Goal: Task Accomplishment & Management: Manage account settings

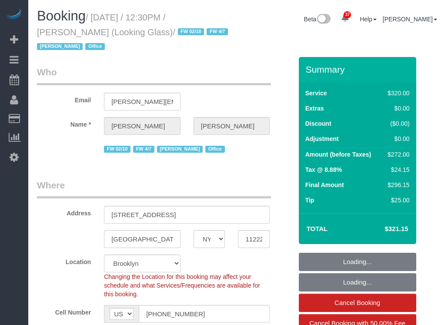
select select "NY"
select select "240"
select select "string:stripe-pm_1Pk9r74VGloSiKo7ygf3bK1Q"
select select "number:60"
select select "number:73"
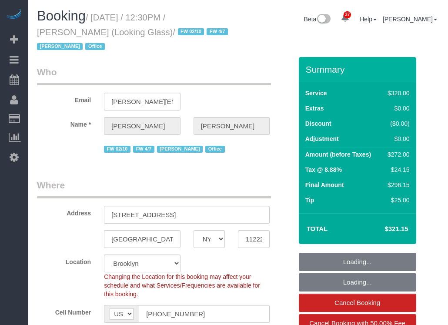
select select "number:15"
select select "number:6"
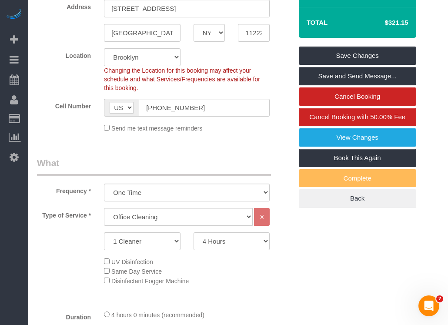
scroll to position [167, 0]
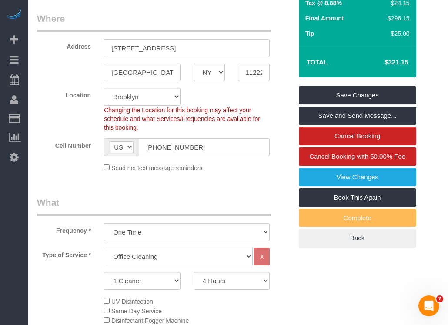
click at [176, 31] on legend "Where" at bounding box center [154, 22] width 234 height 20
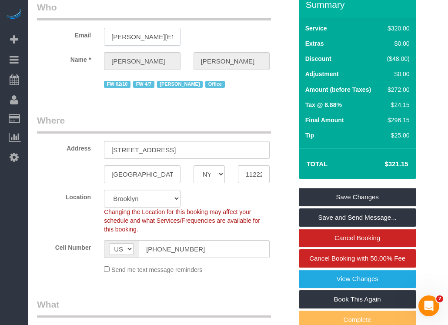
click at [176, 31] on input "[PERSON_NAME][EMAIL_ADDRESS][DOMAIN_NAME]" at bounding box center [142, 37] width 77 height 18
click at [147, 153] on input "[STREET_ADDRESS]" at bounding box center [187, 150] width 166 height 18
